Goal: Task Accomplishment & Management: Manage account settings

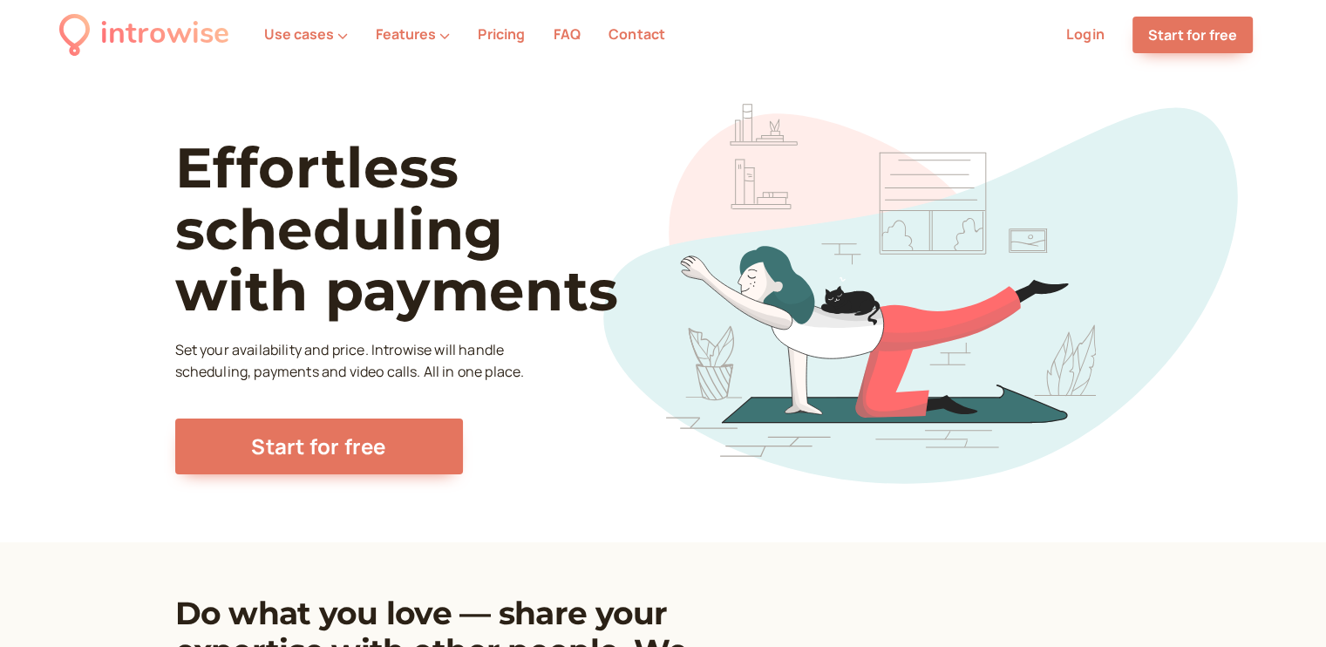
click at [1088, 39] on link "Login" at bounding box center [1085, 33] width 38 height 19
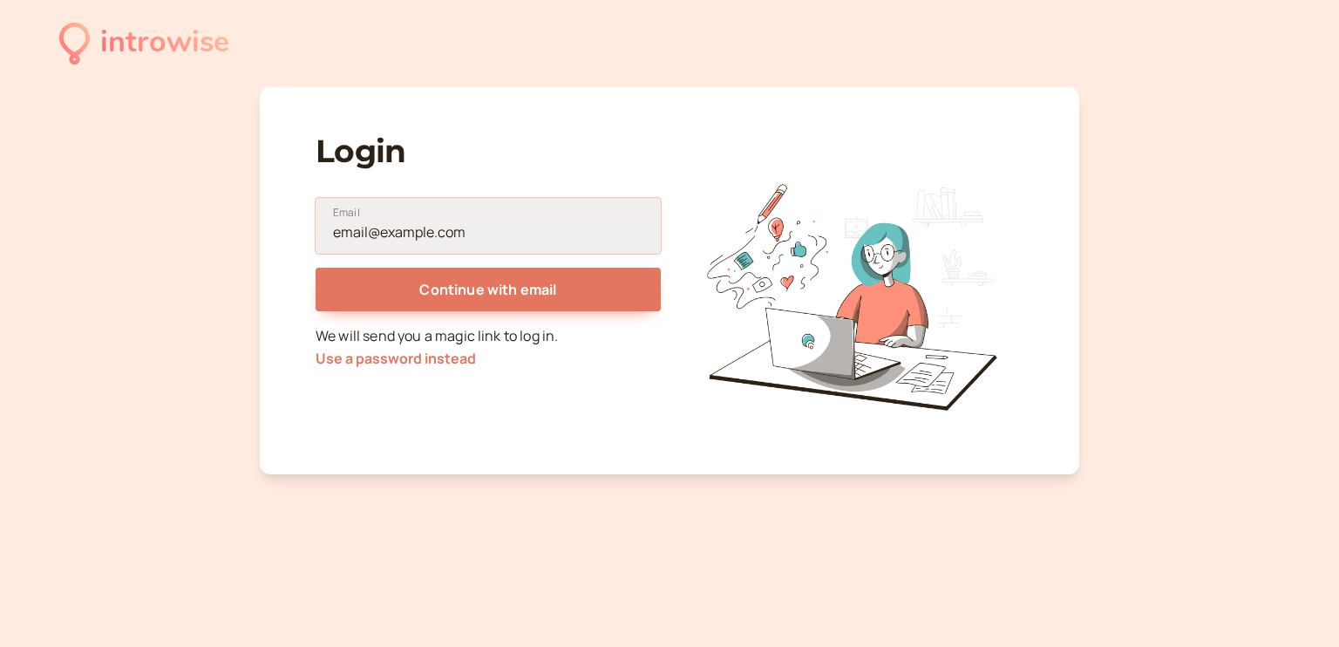
click at [492, 226] on input "Email" at bounding box center [487, 226] width 345 height 56
type input "[PERSON_NAME][EMAIL_ADDRESS][DOMAIN_NAME]"
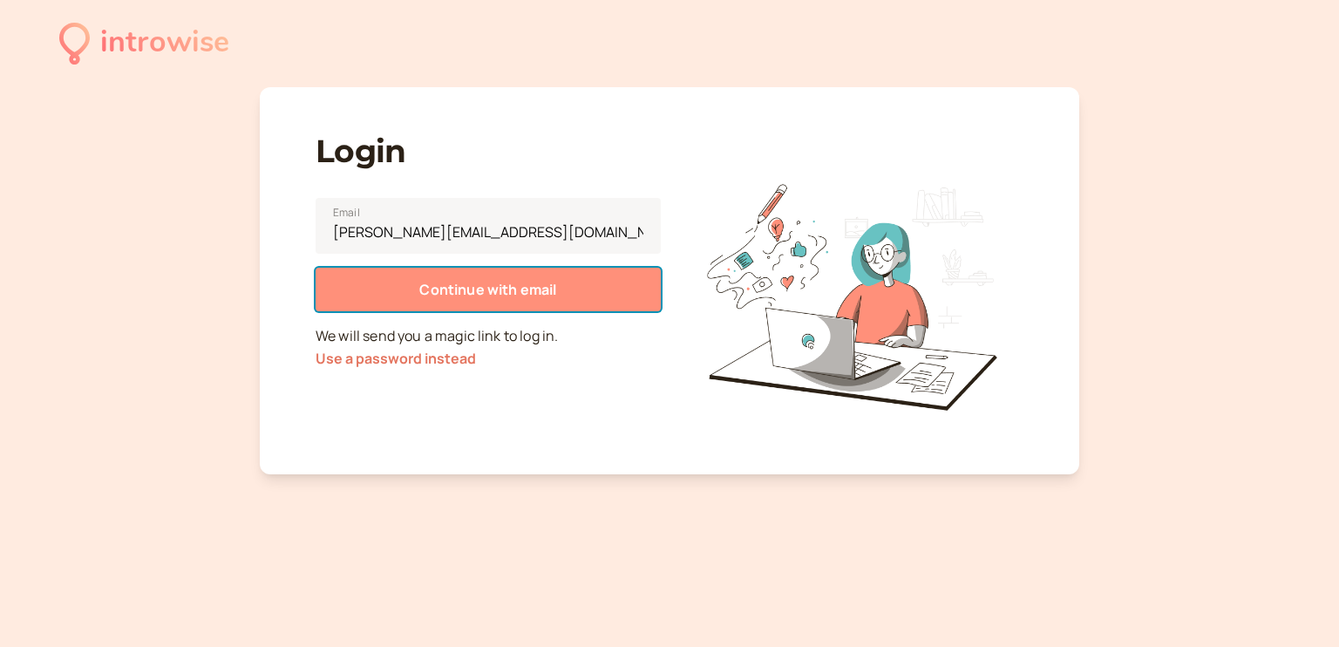
click at [488, 288] on span "Continue with email" at bounding box center [487, 289] width 137 height 19
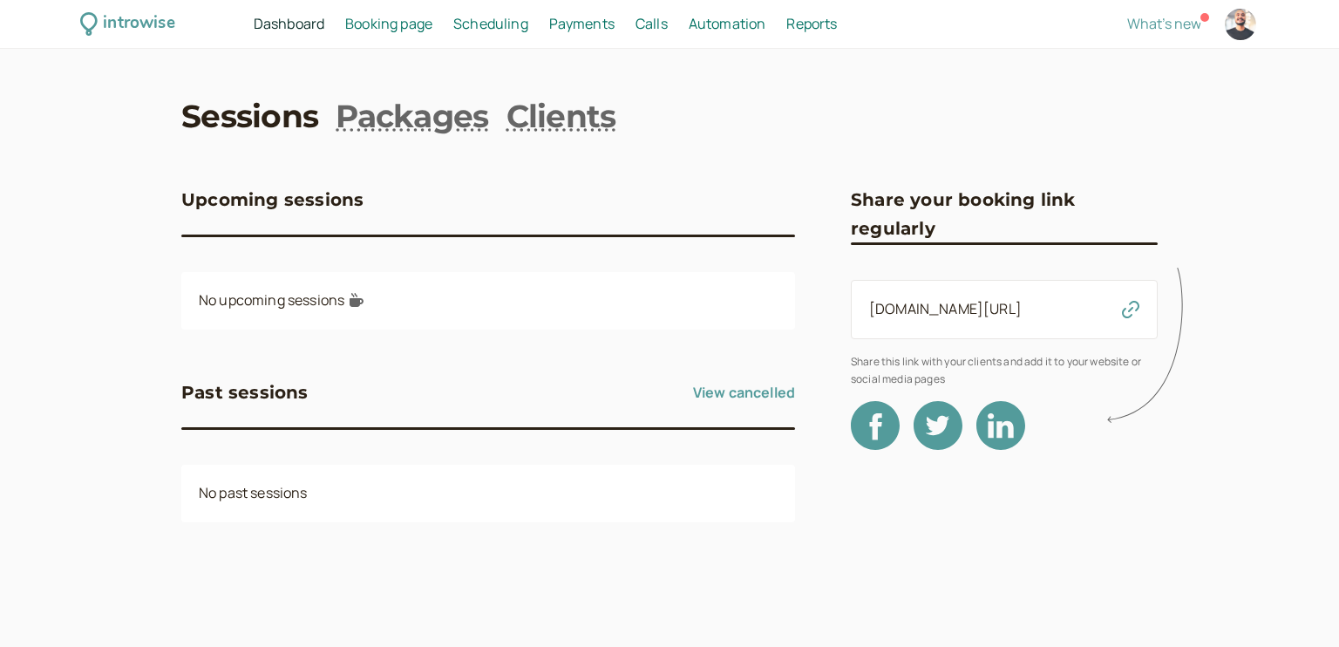
click at [757, 392] on link "View cancelled" at bounding box center [744, 392] width 102 height 28
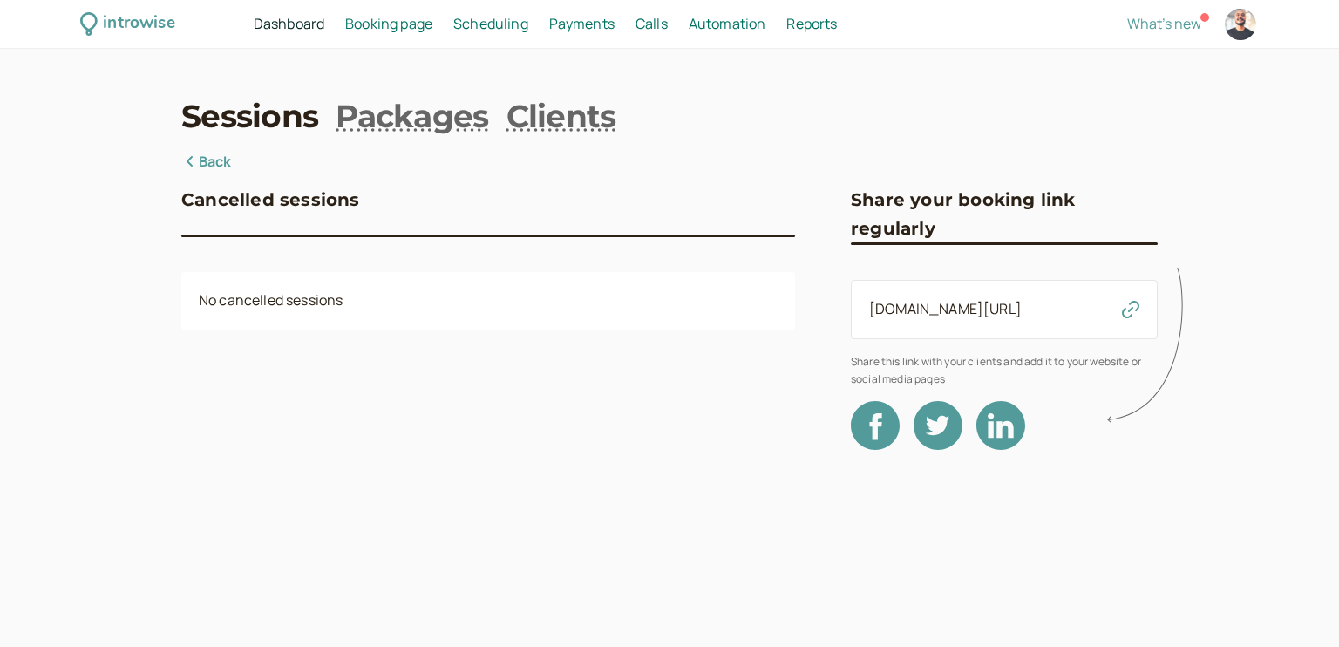
click at [204, 165] on link "Back" at bounding box center [206, 162] width 51 height 23
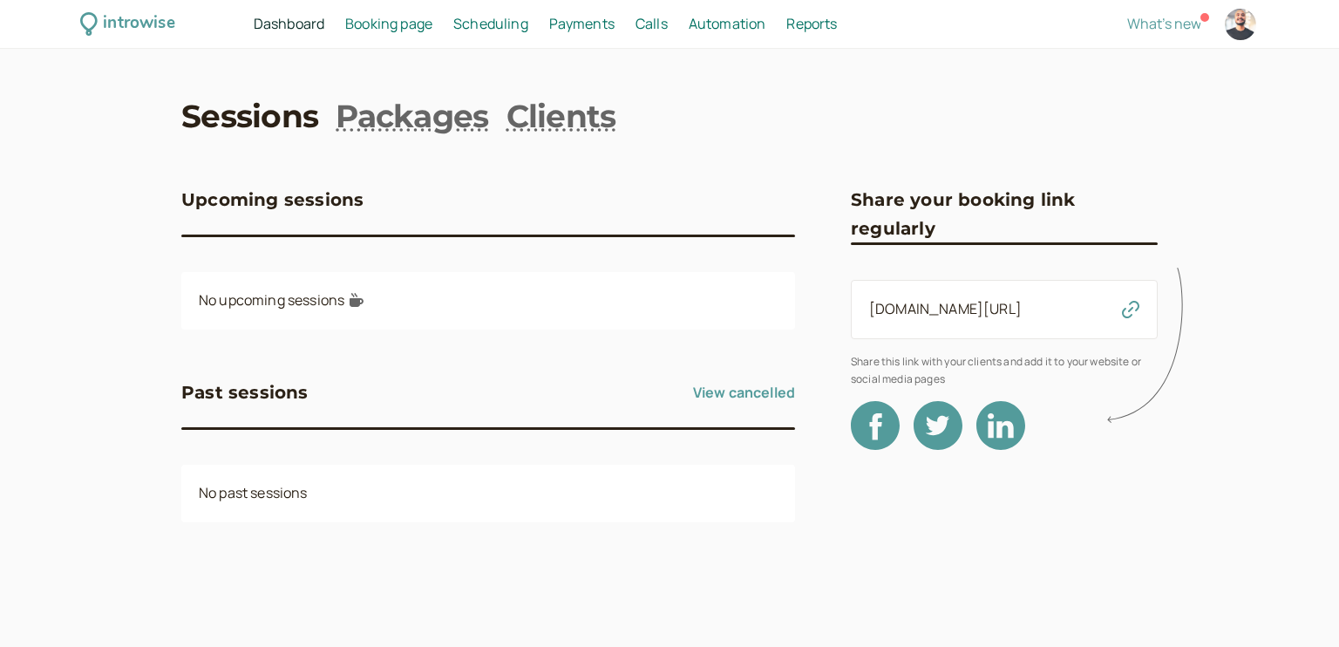
click at [94, 287] on div "introwise Dashboard Dashboard Booking page Booking Scheduling Scheduling Paymen…" at bounding box center [669, 323] width 1339 height 647
click at [1247, 441] on div "introwise Dashboard Dashboard Booking page Booking Scheduling Scheduling Paymen…" at bounding box center [669, 323] width 1339 height 647
click at [1154, 14] on span "What's new" at bounding box center [1164, 23] width 74 height 19
click at [425, 97] on link "Packages" at bounding box center [412, 116] width 153 height 44
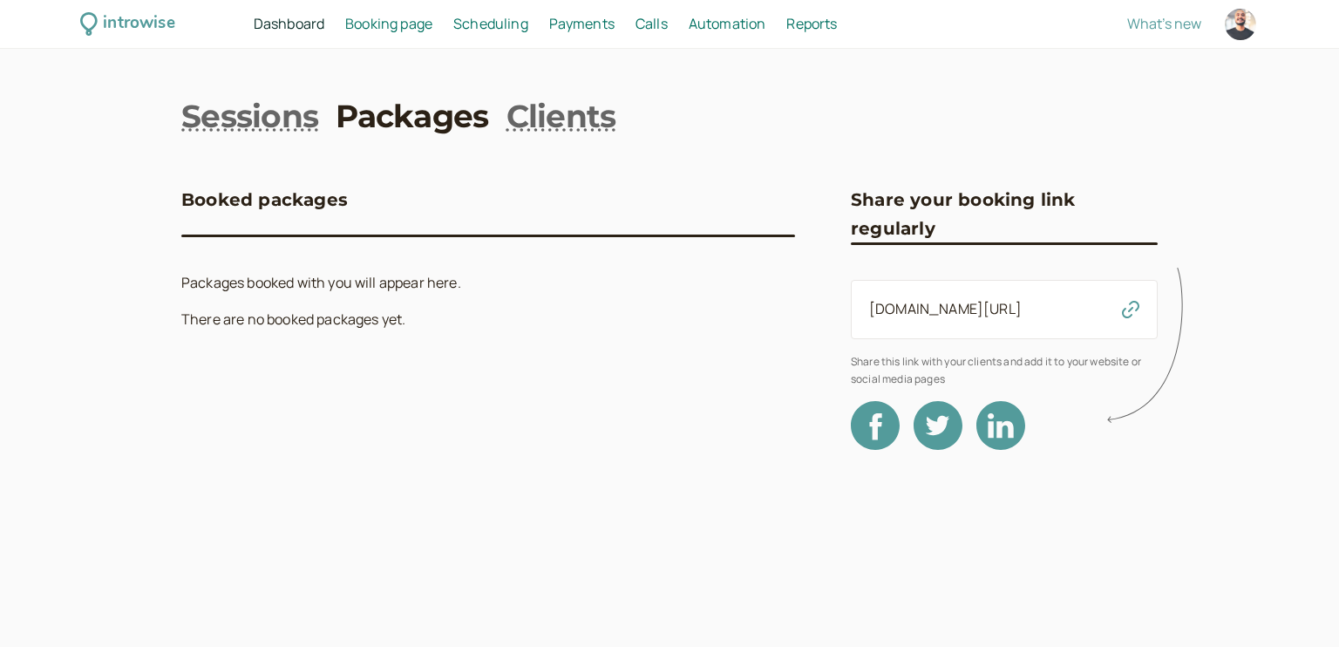
click at [425, 13] on link "Booking page Booking" at bounding box center [388, 24] width 87 height 23
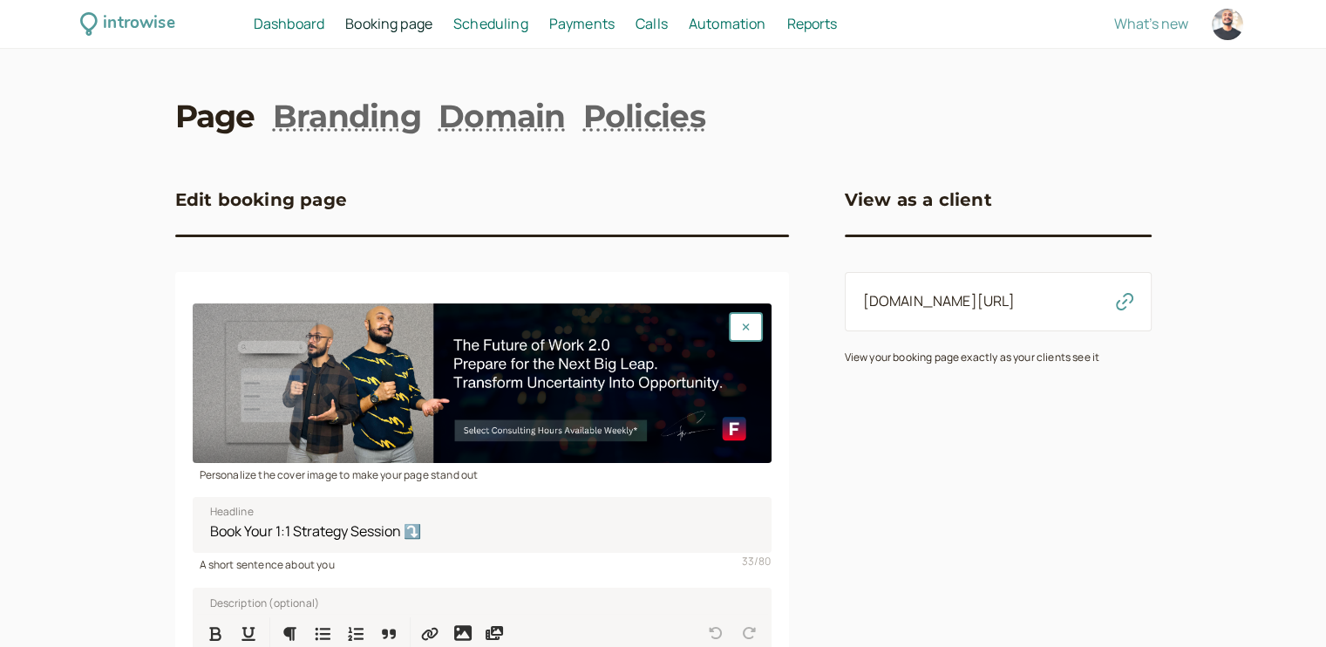
click at [52, 349] on div "introwise Dashboard Dashboard Booking page Booking Scheduling Scheduling Paymen…" at bounding box center [663, 513] width 1326 height 1026
click at [90, 364] on div "introwise Dashboard Dashboard Booking page Booking Scheduling Scheduling Paymen…" at bounding box center [663, 513] width 1326 height 1026
click at [318, 101] on link "Branding" at bounding box center [347, 116] width 148 height 44
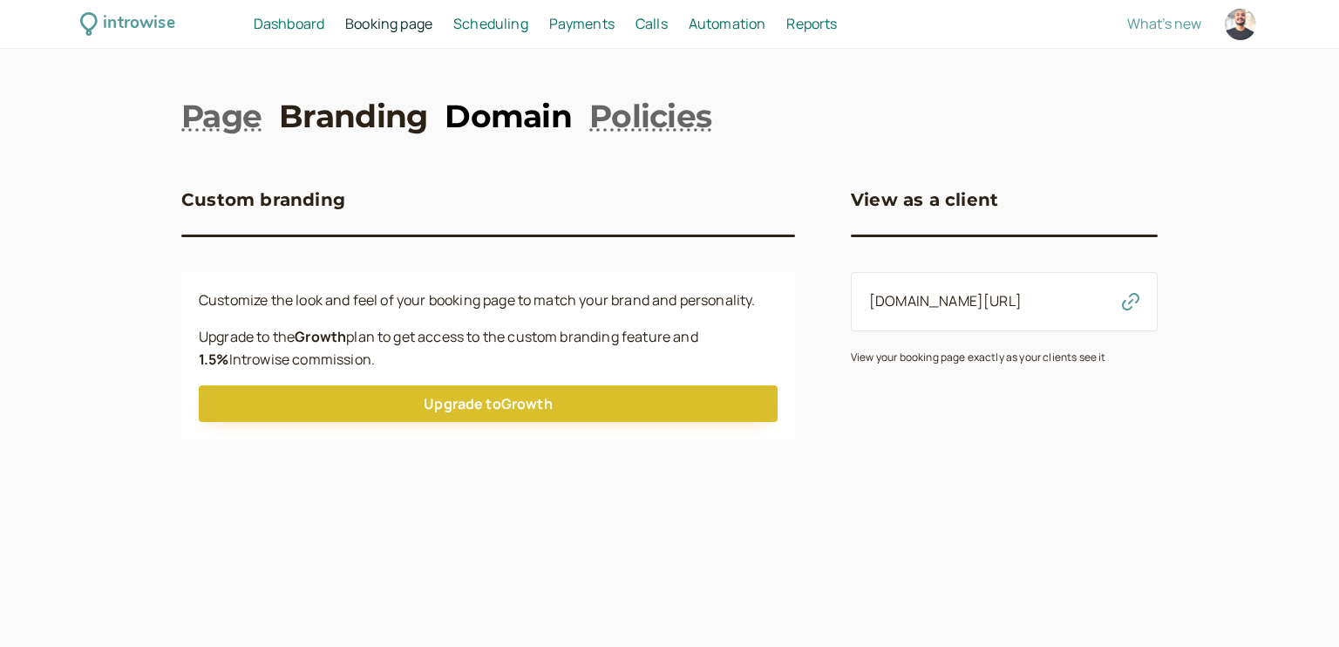
click at [485, 105] on link "Domain" at bounding box center [507, 116] width 127 height 44
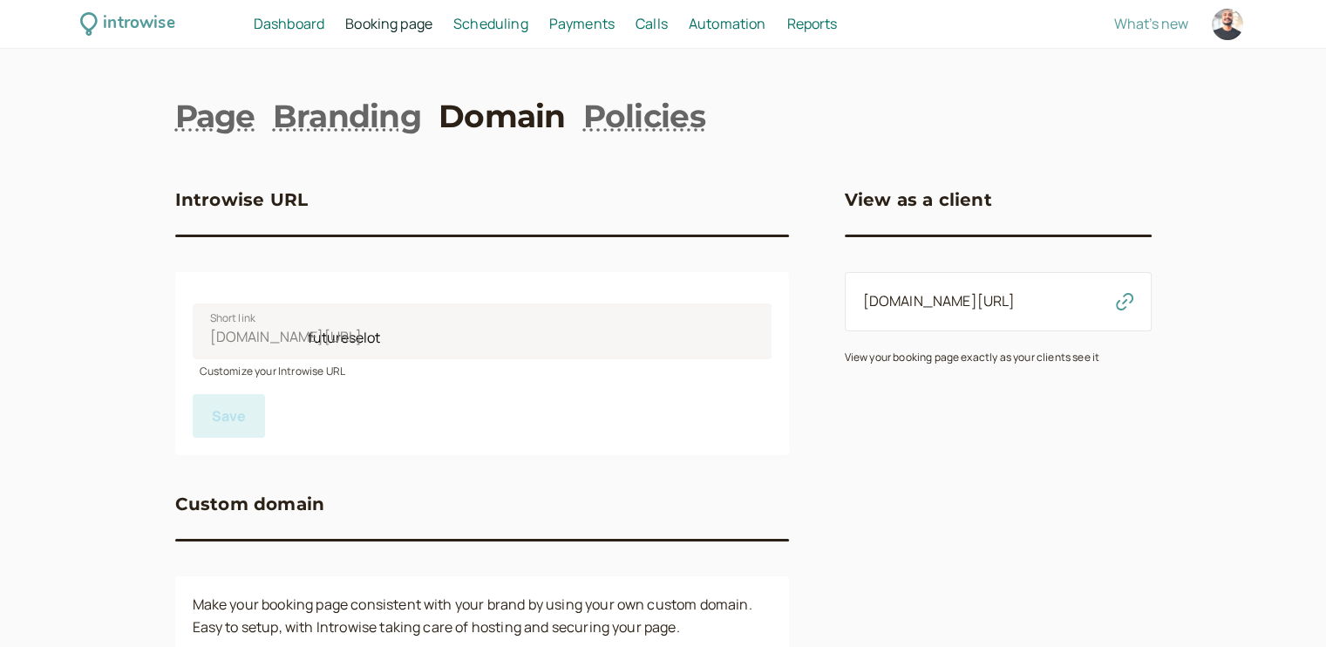
click at [482, 29] on span "Scheduling" at bounding box center [490, 23] width 75 height 19
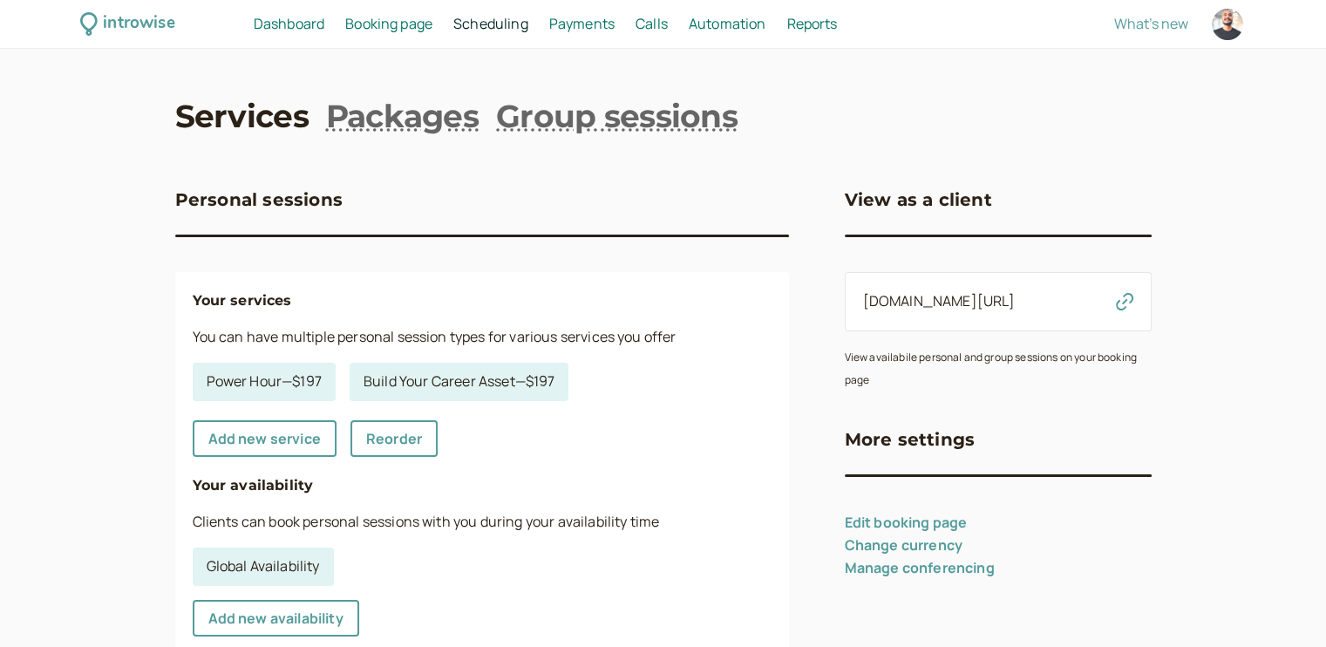
click at [586, 18] on span "Payments" at bounding box center [581, 23] width 65 height 19
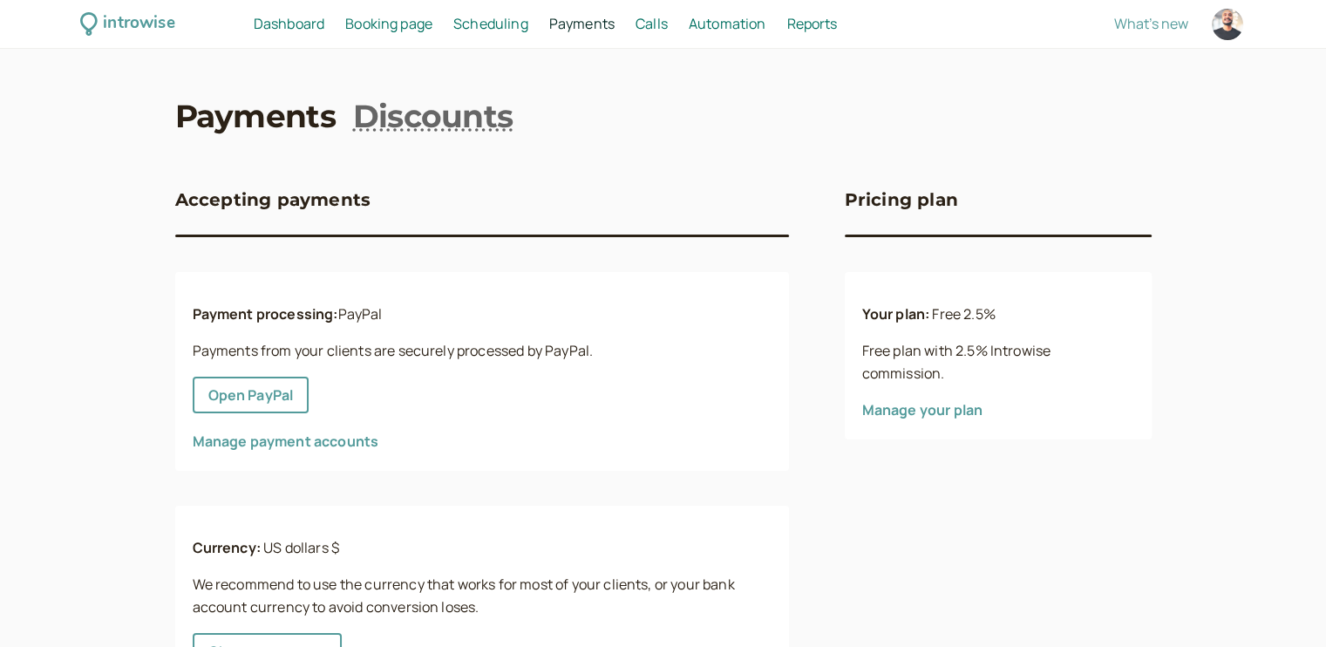
click at [70, 278] on div "introwise Dashboard Dashboard Booking page Booking Scheduling Scheduling Paymen…" at bounding box center [663, 368] width 1326 height 736
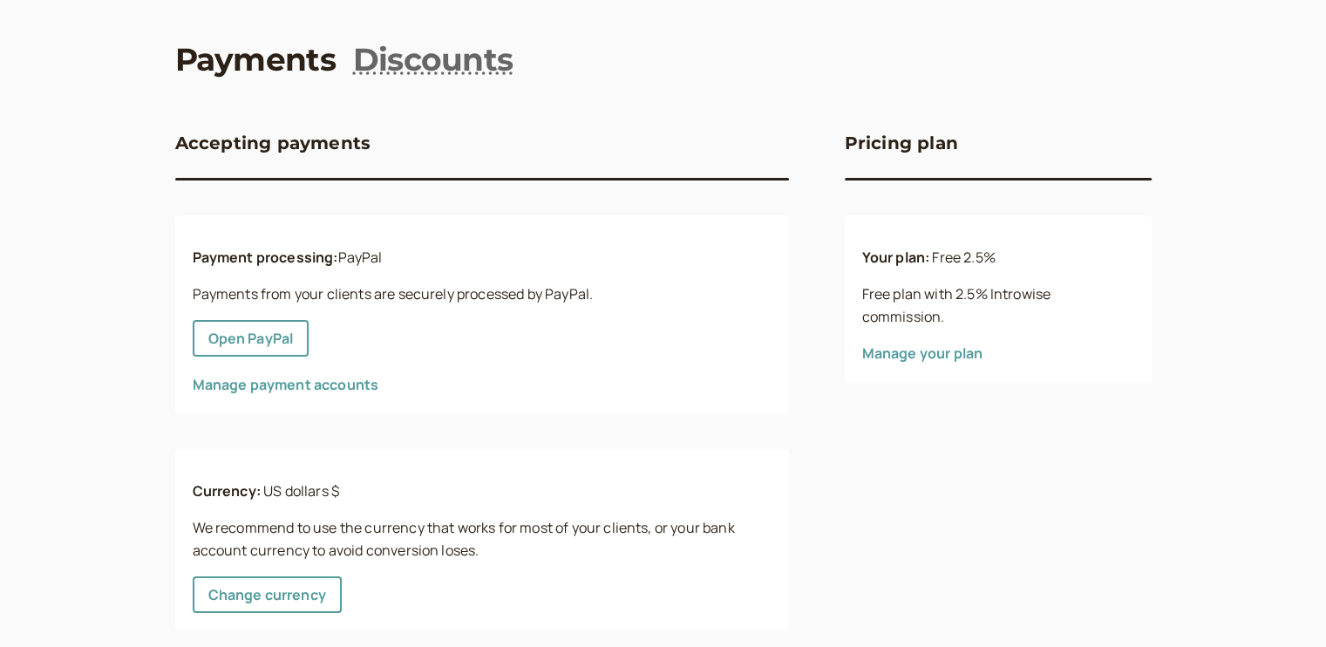
scroll to position [87, 0]
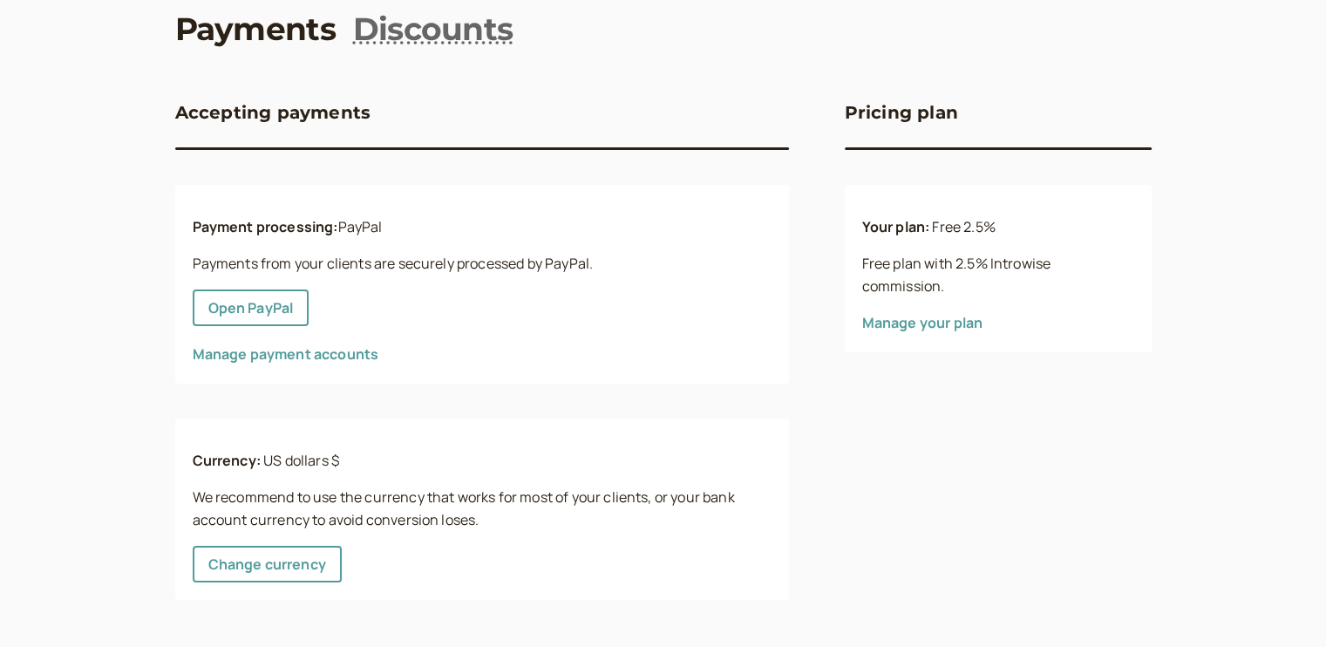
click at [329, 358] on link "Manage payment accounts" at bounding box center [286, 353] width 187 height 19
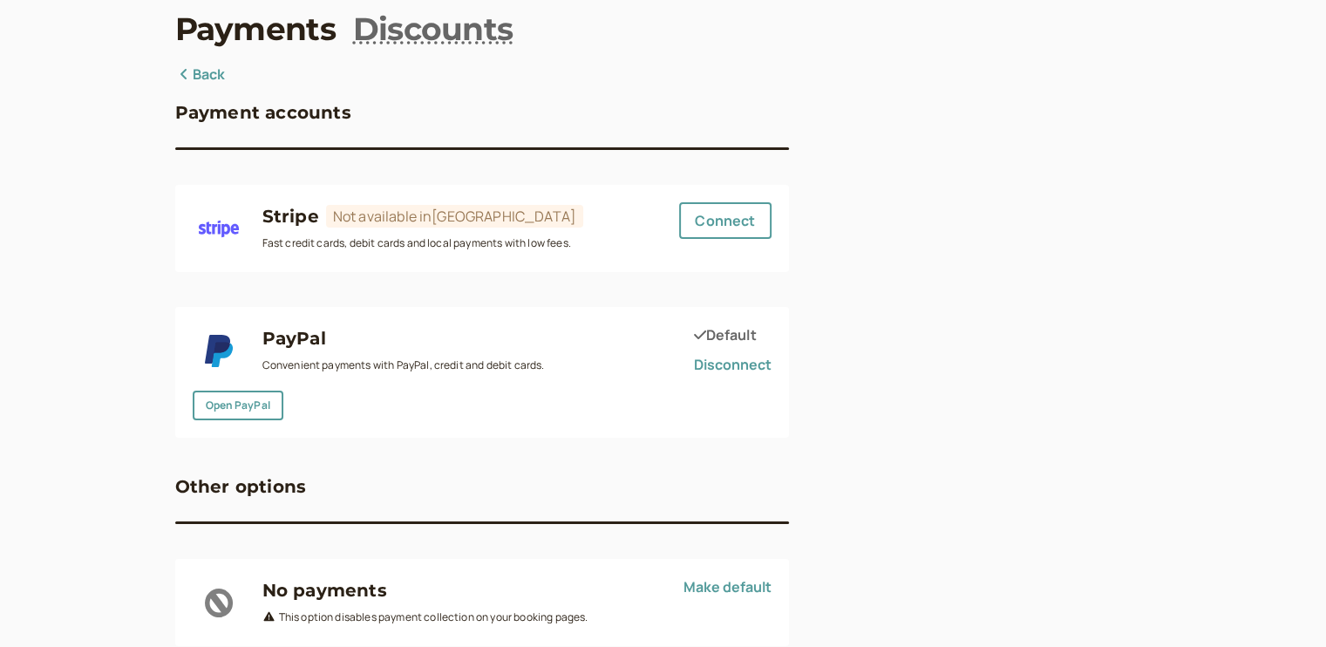
click at [105, 227] on div "introwise Dashboard Dashboard Booking page Booking Scheduling Scheduling Paymen…" at bounding box center [663, 304] width 1326 height 782
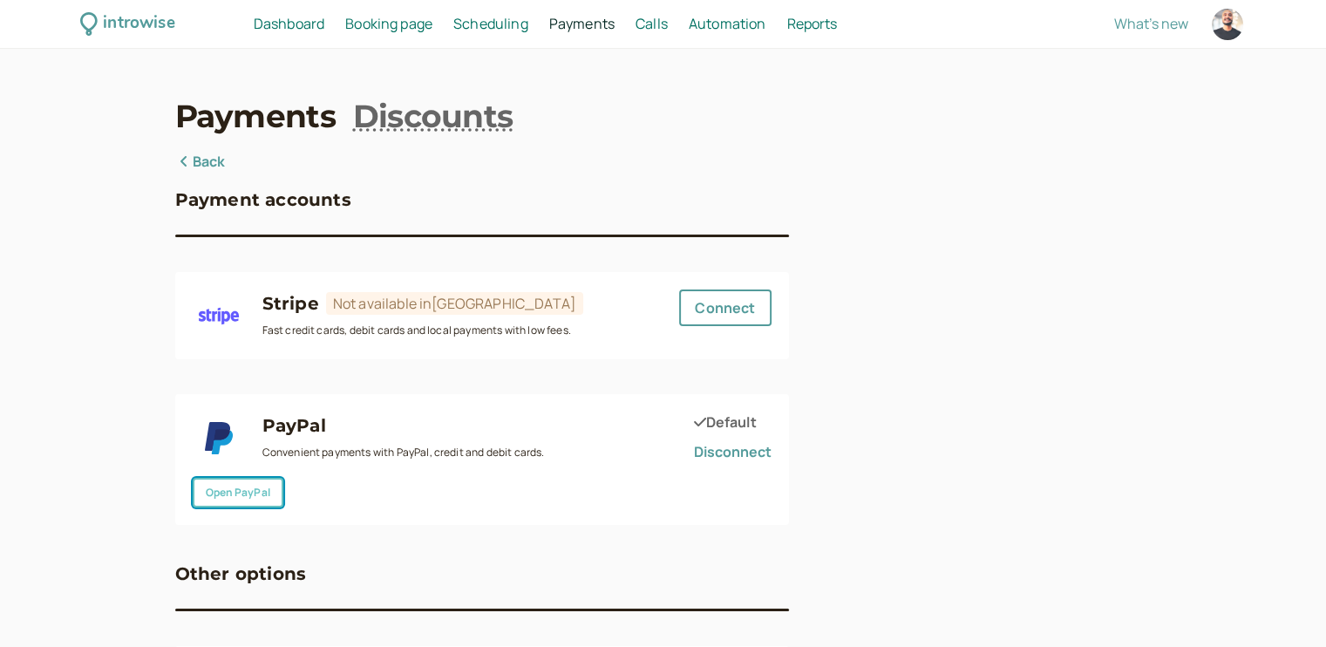
click at [215, 498] on link "Open PayPal" at bounding box center [238, 493] width 91 height 30
click at [1063, 346] on div "Payment accounts Stripe Not available in [GEOGRAPHIC_DATA] Fast credit cards, d…" at bounding box center [663, 442] width 976 height 582
click at [1231, 23] on div at bounding box center [1226, 24] width 31 height 31
select select
